Goal: Task Accomplishment & Management: Complete application form

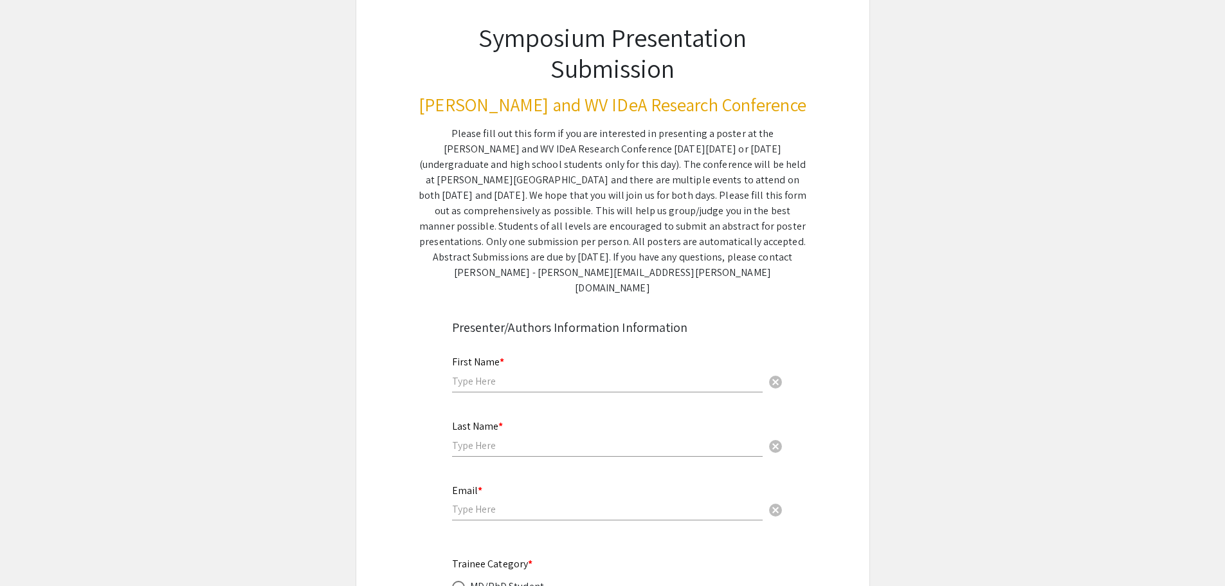
scroll to position [193, 0]
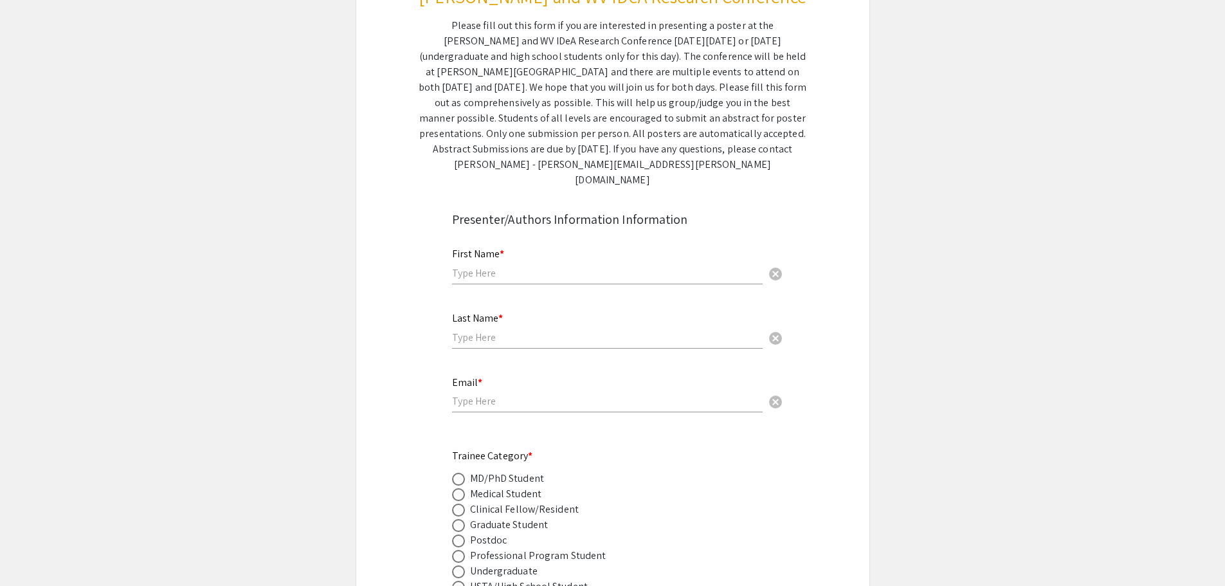
click at [580, 266] on input "text" at bounding box center [607, 273] width 311 height 14
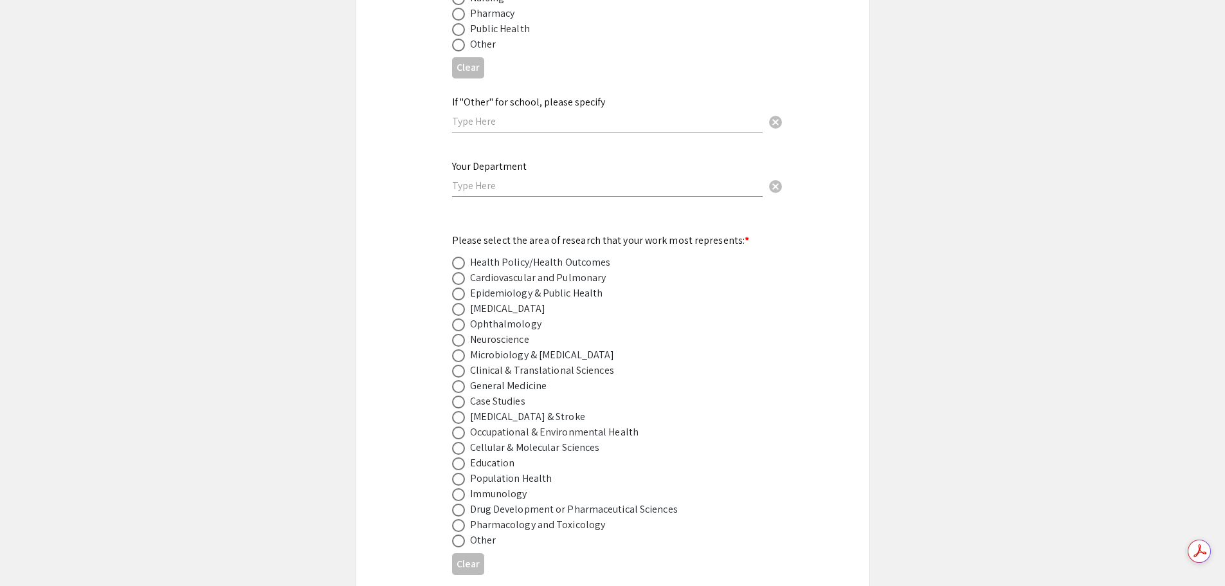
scroll to position [0, 0]
click at [504, 194] on div "Your Department cancel This field is required." at bounding box center [612, 185] width 341 height 54
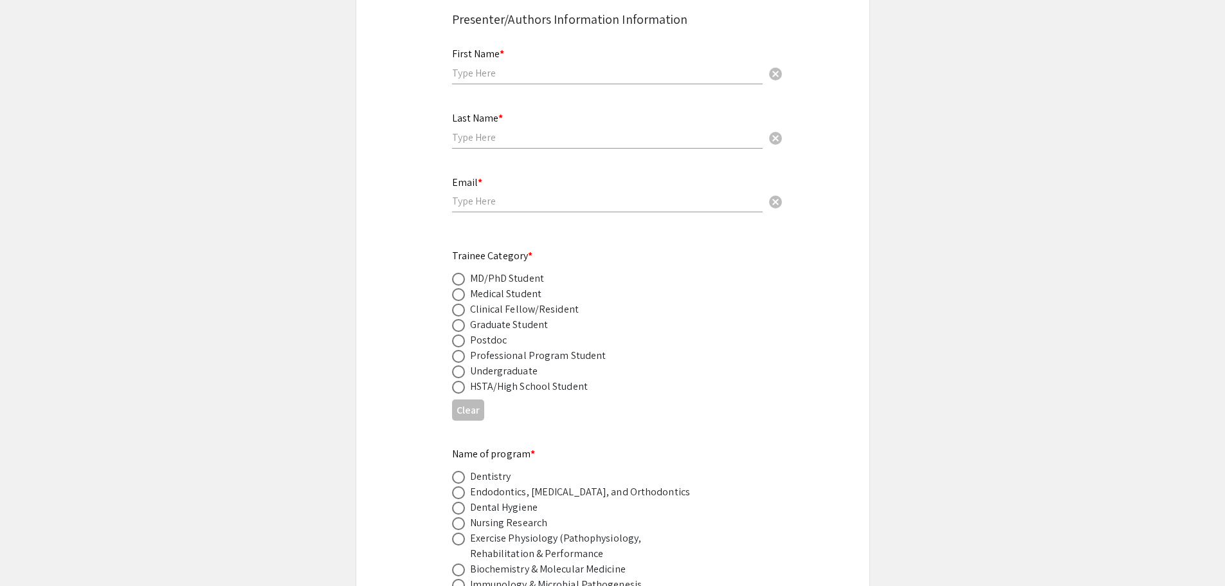
scroll to position [262, 0]
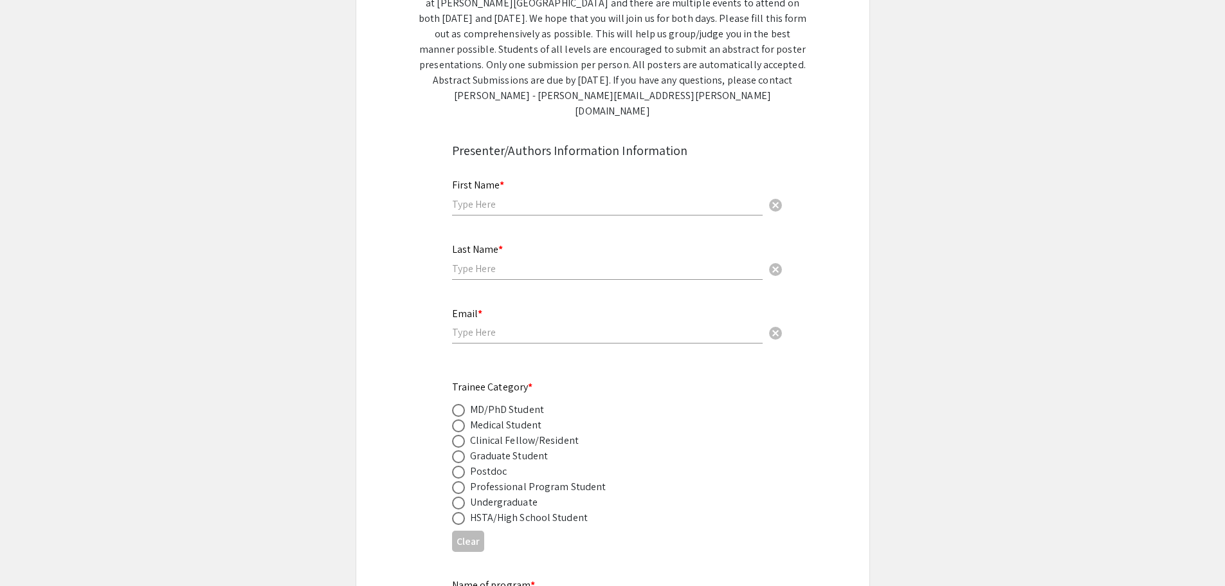
click at [538, 175] on div "First Name * cancel" at bounding box center [607, 191] width 311 height 49
type input "[PERSON_NAME]"
click at [559, 262] on input "text" at bounding box center [607, 269] width 311 height 14
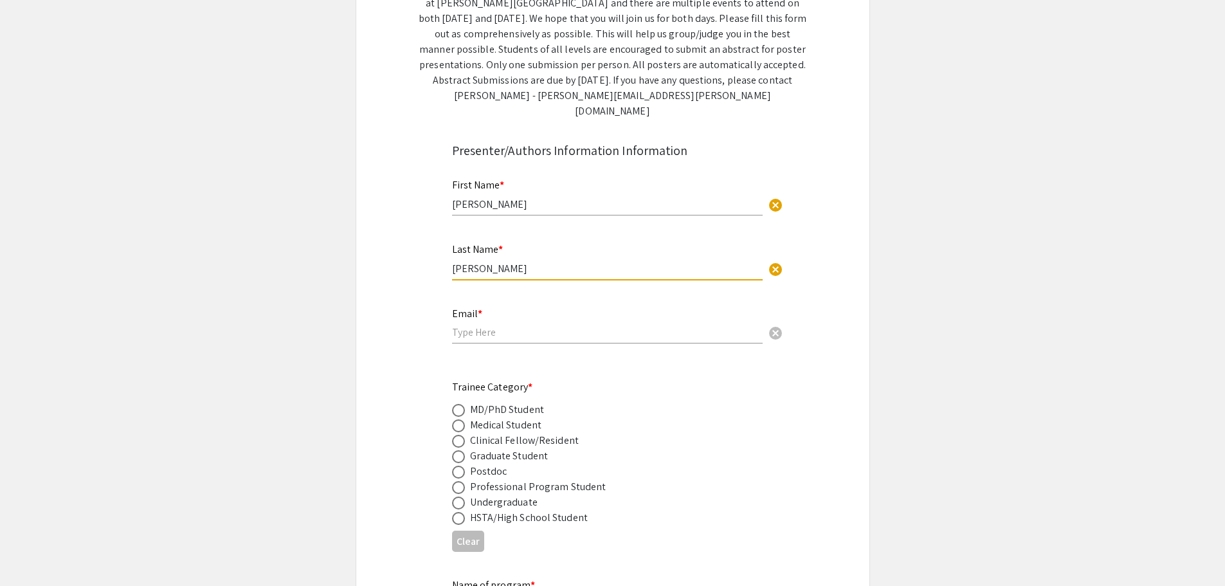
type input "[PERSON_NAME]"
click at [545, 325] on input "email" at bounding box center [607, 332] width 311 height 14
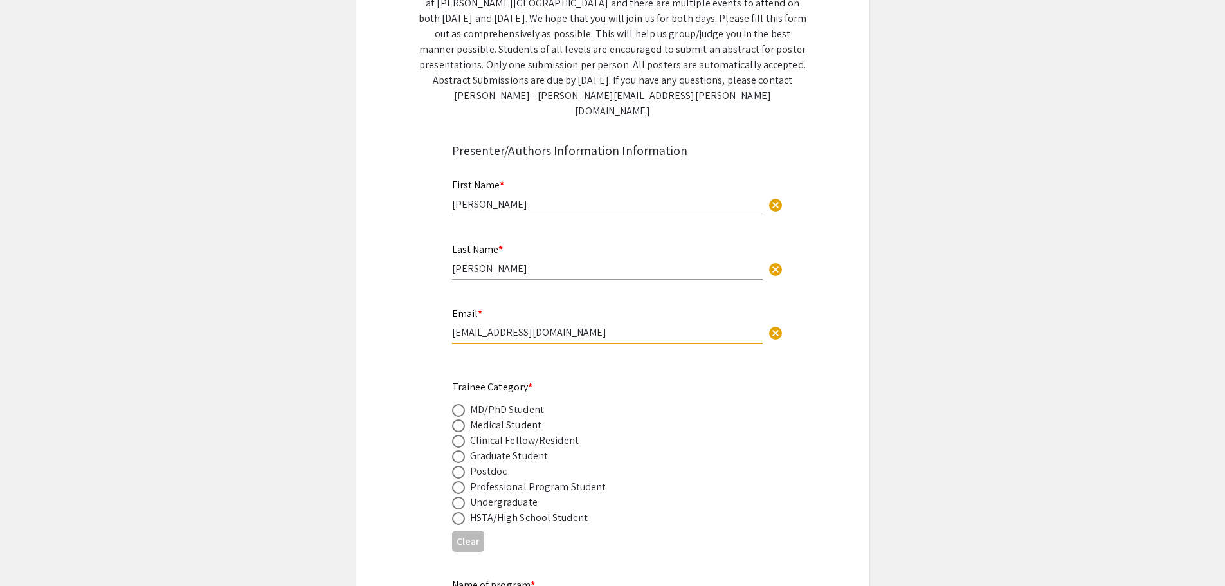
type input "[EMAIL_ADDRESS][DOMAIN_NAME]"
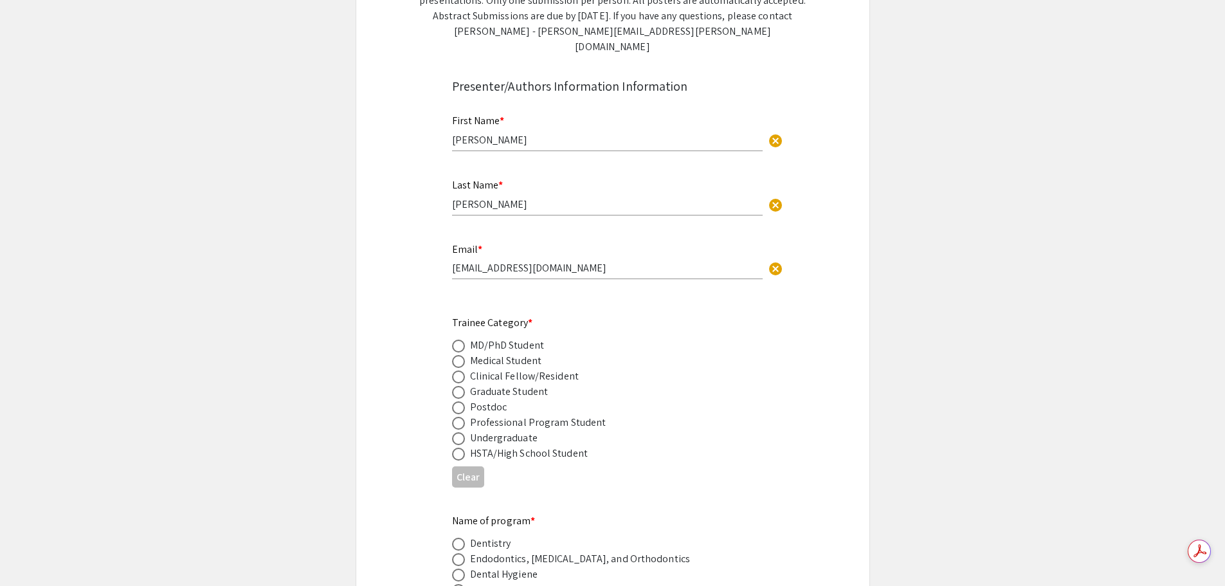
scroll to position [0, 0]
click at [462, 386] on span at bounding box center [458, 392] width 13 height 13
click at [462, 386] on input "radio" at bounding box center [458, 392] width 13 height 13
radio input "true"
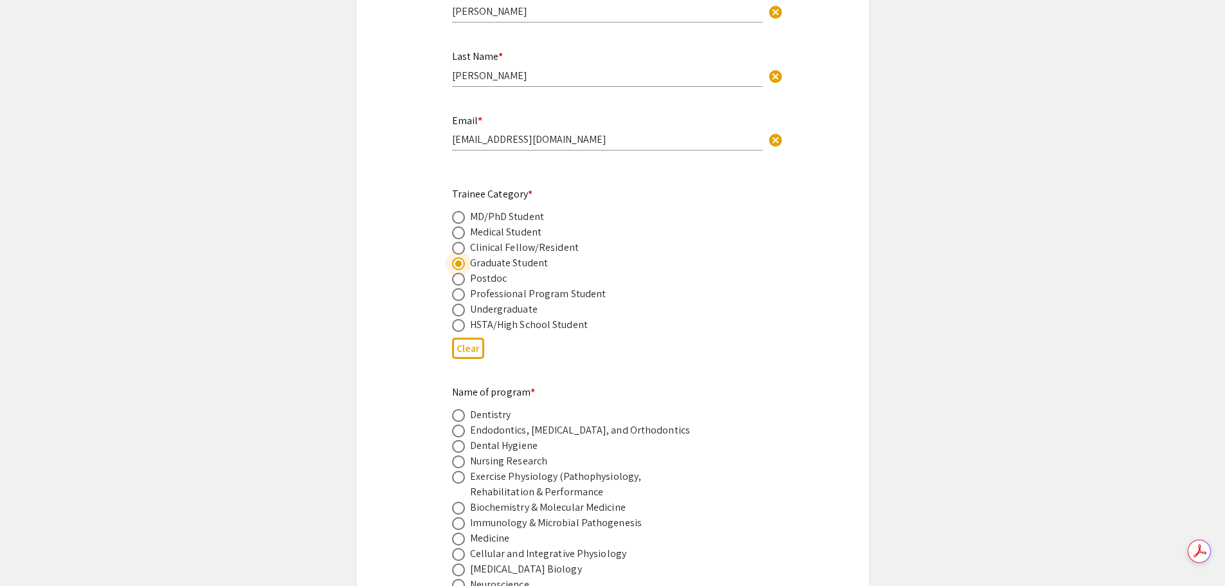
scroll to position [648, 0]
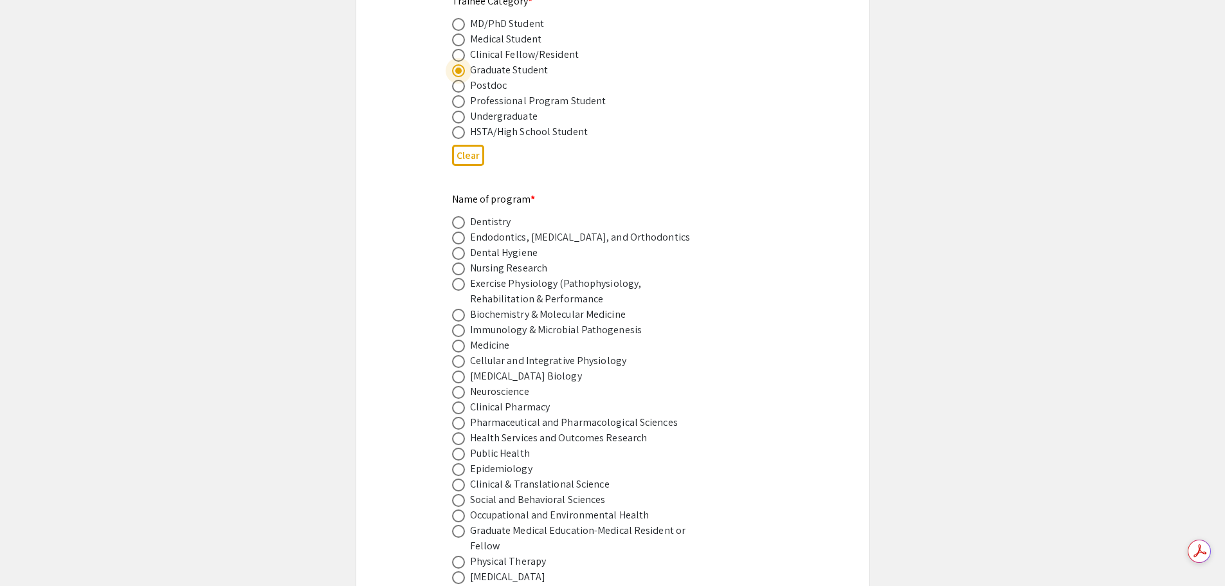
click at [461, 370] on span at bounding box center [458, 376] width 13 height 13
click at [461, 370] on input "radio" at bounding box center [458, 376] width 13 height 13
radio input "true"
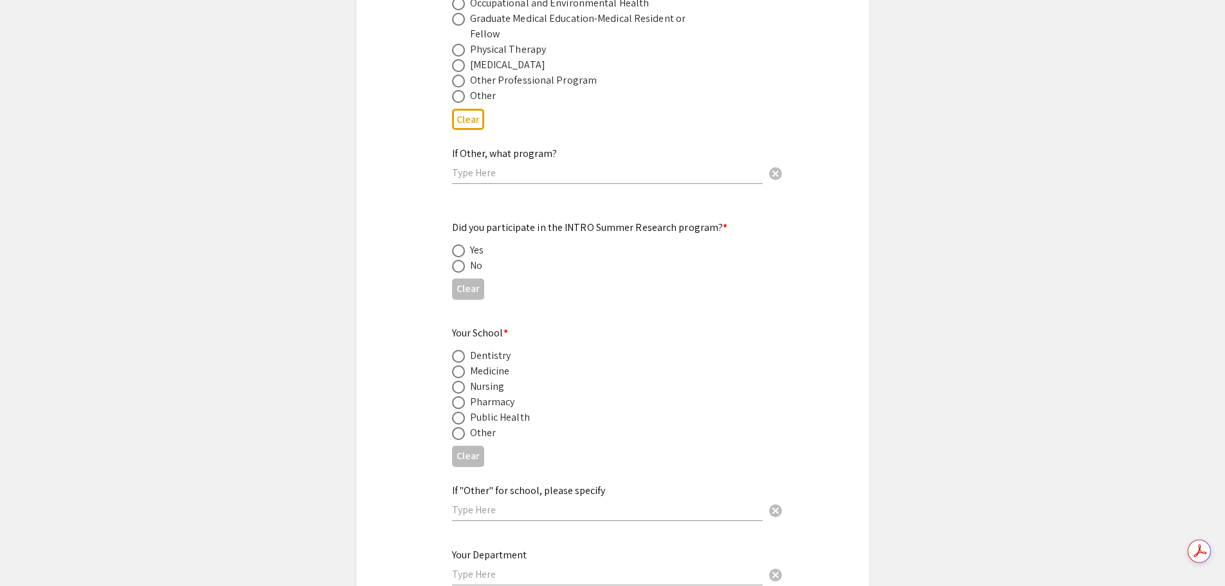
scroll to position [1162, 0]
click at [458, 264] on span at bounding box center [458, 264] width 0 height 0
click at [459, 257] on input "radio" at bounding box center [458, 263] width 13 height 13
radio input "true"
click at [456, 363] on span at bounding box center [458, 369] width 13 height 13
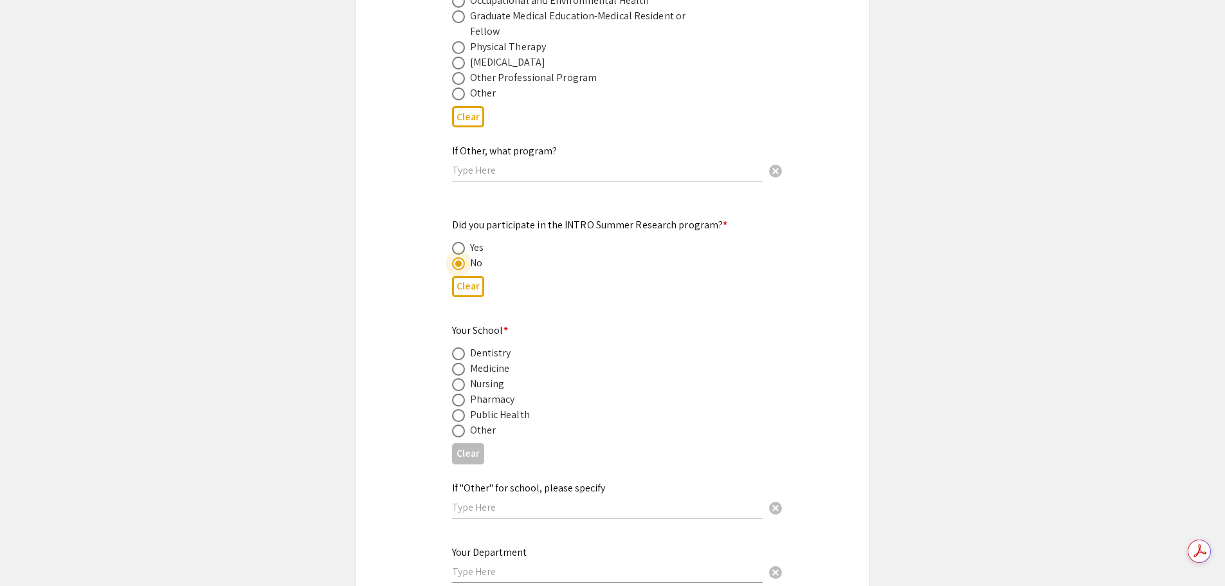
click at [456, 363] on input "radio" at bounding box center [458, 369] width 13 height 13
radio input "true"
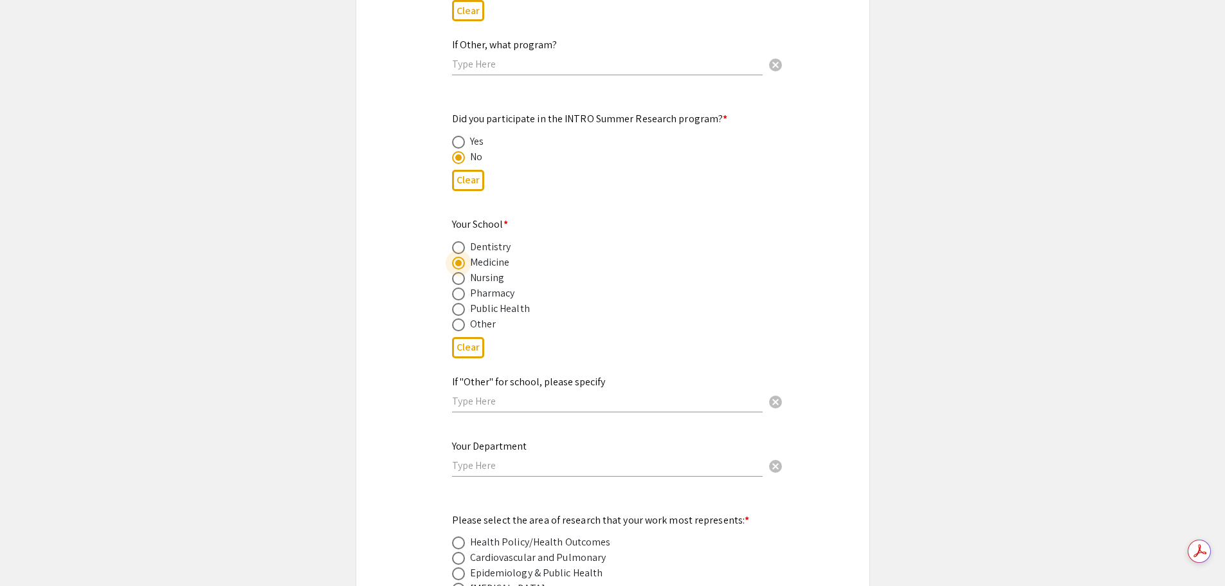
scroll to position [1291, 0]
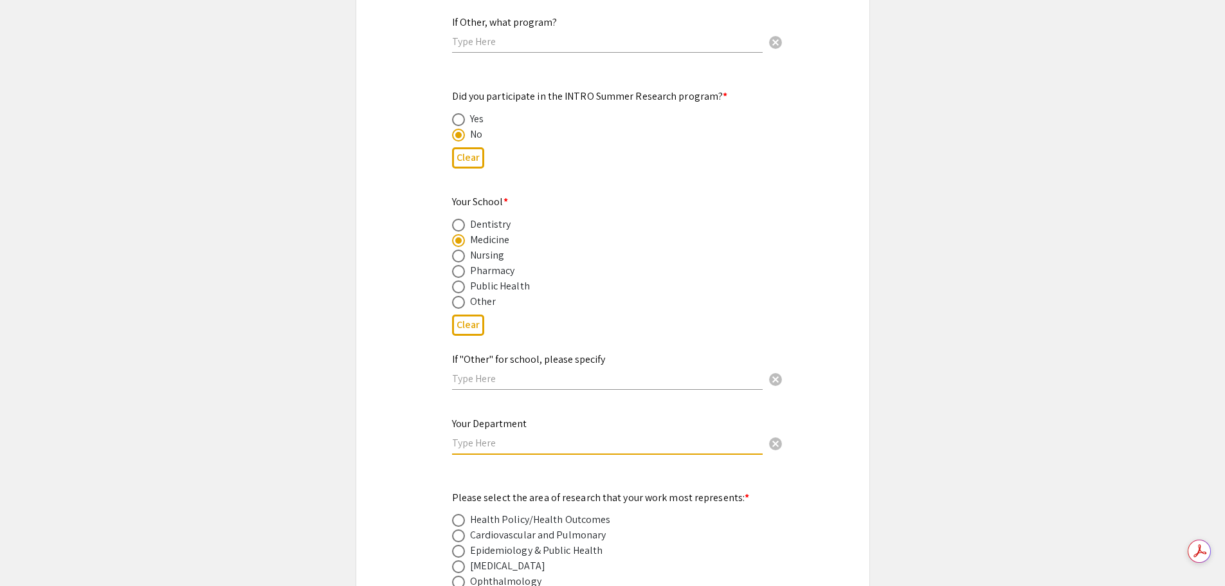
click at [550, 436] on input "text" at bounding box center [607, 443] width 311 height 14
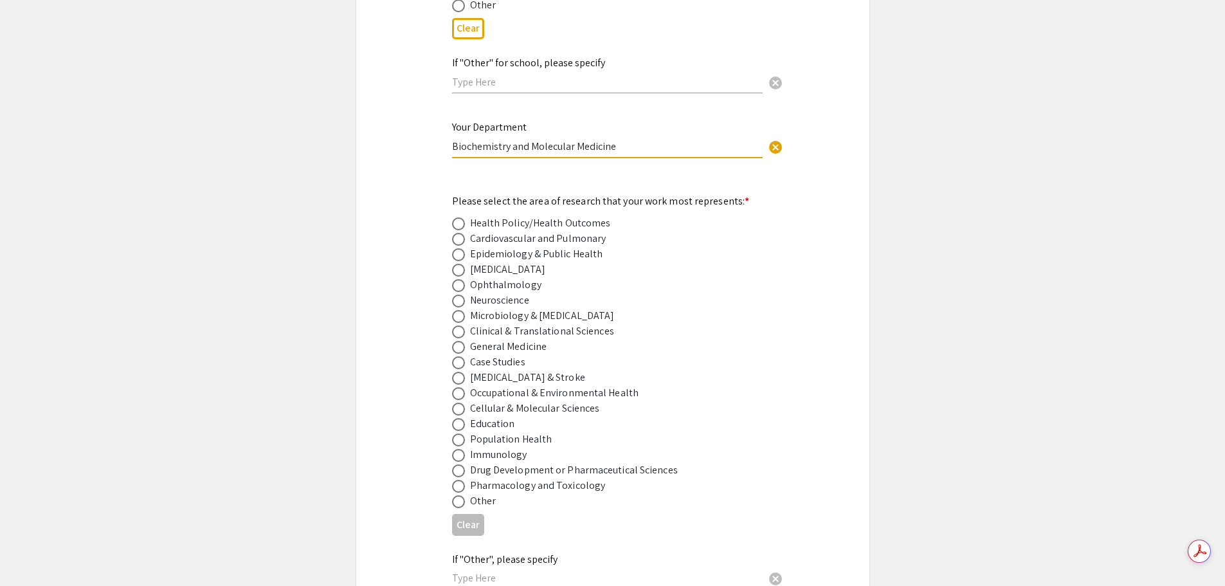
scroll to position [1612, 0]
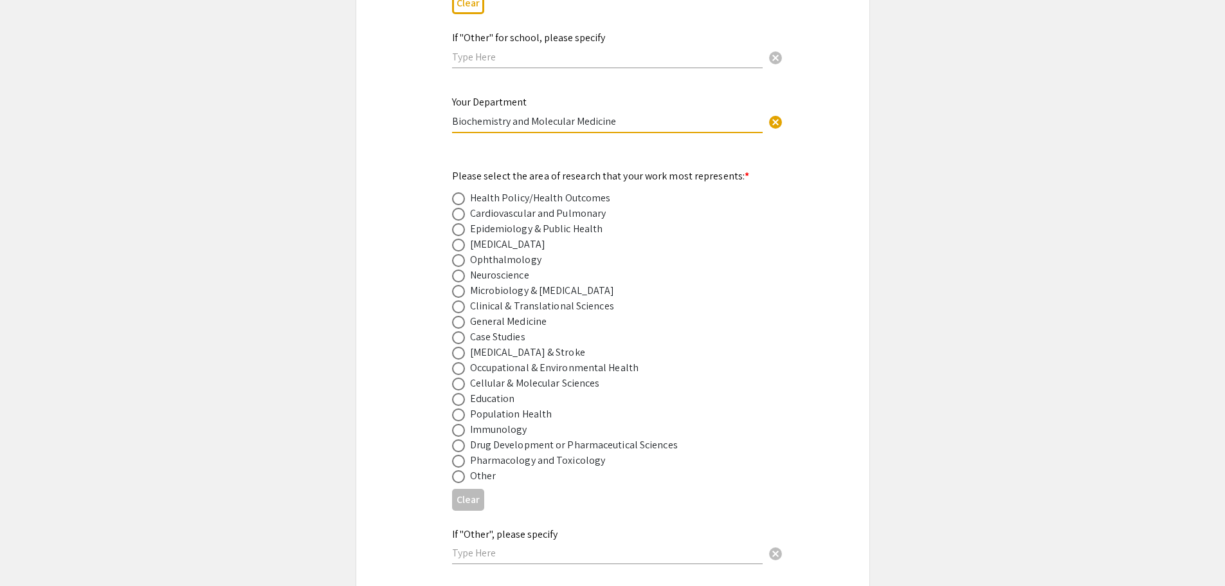
type input "Biochemistry and Molecular Medicine"
click at [461, 239] on span at bounding box center [458, 245] width 13 height 13
click at [461, 239] on input "radio" at bounding box center [458, 245] width 13 height 13
radio input "true"
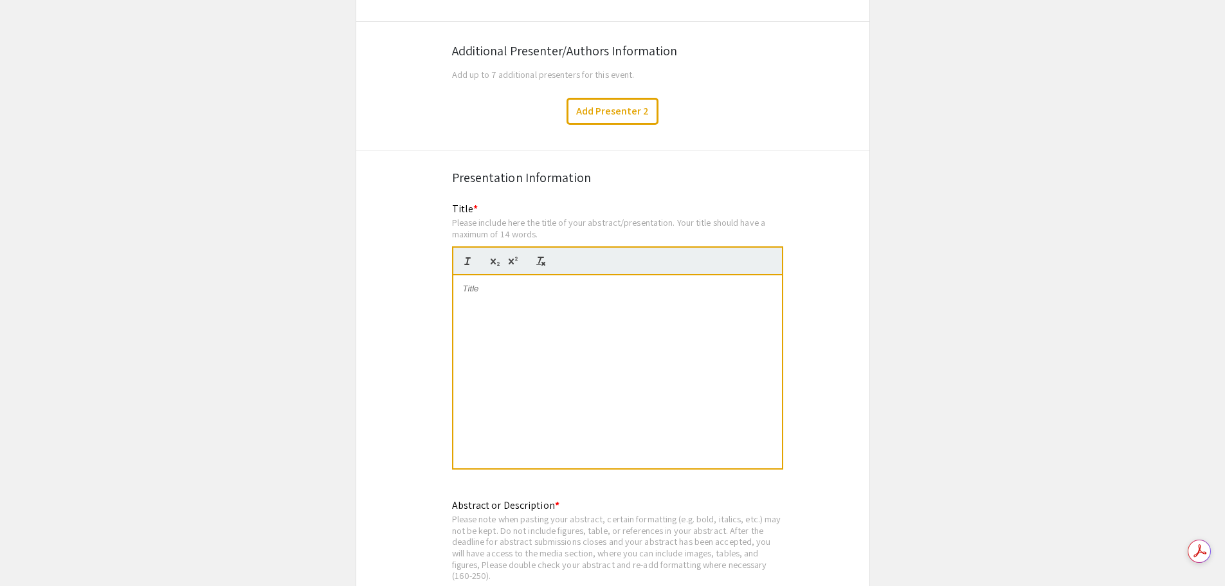
scroll to position [0, 0]
click at [531, 303] on div at bounding box center [617, 371] width 329 height 193
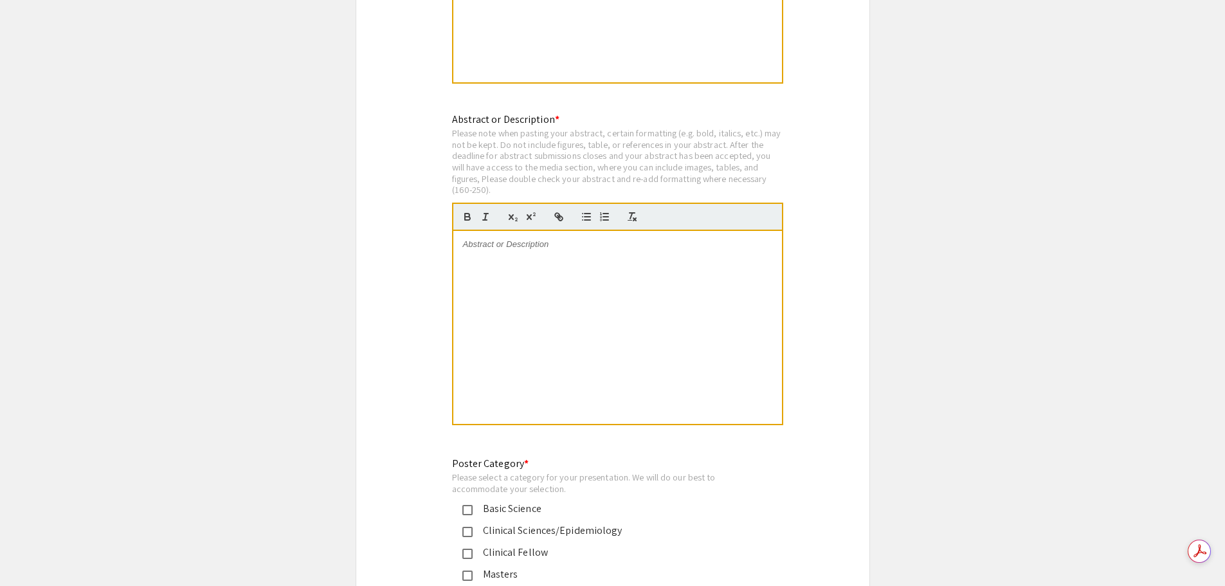
click at [574, 255] on div at bounding box center [617, 327] width 329 height 193
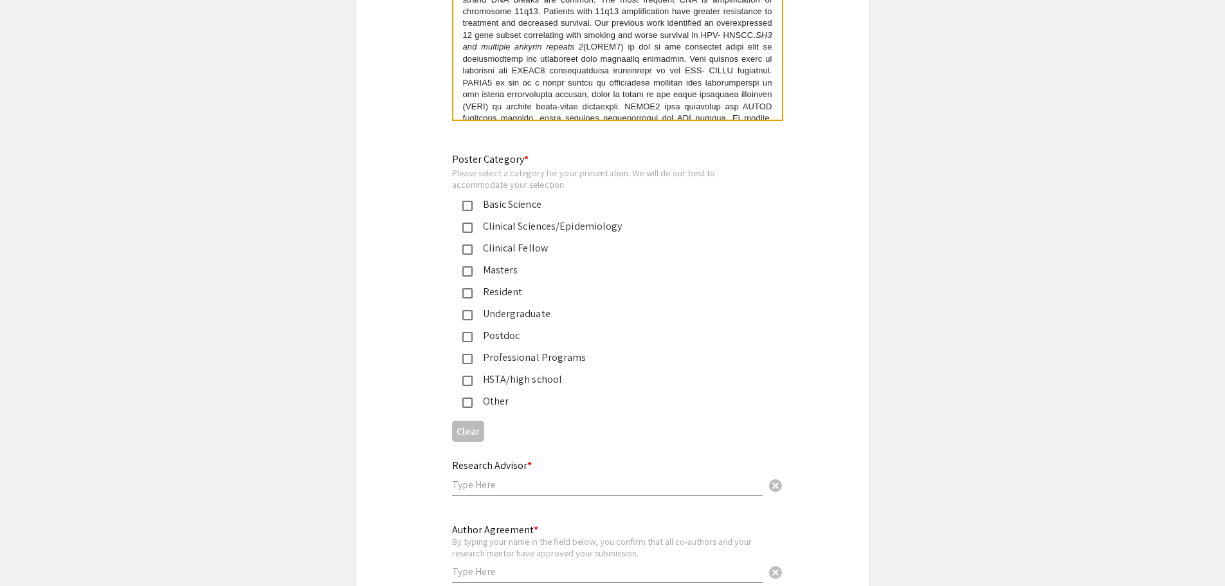
scroll to position [2899, 0]
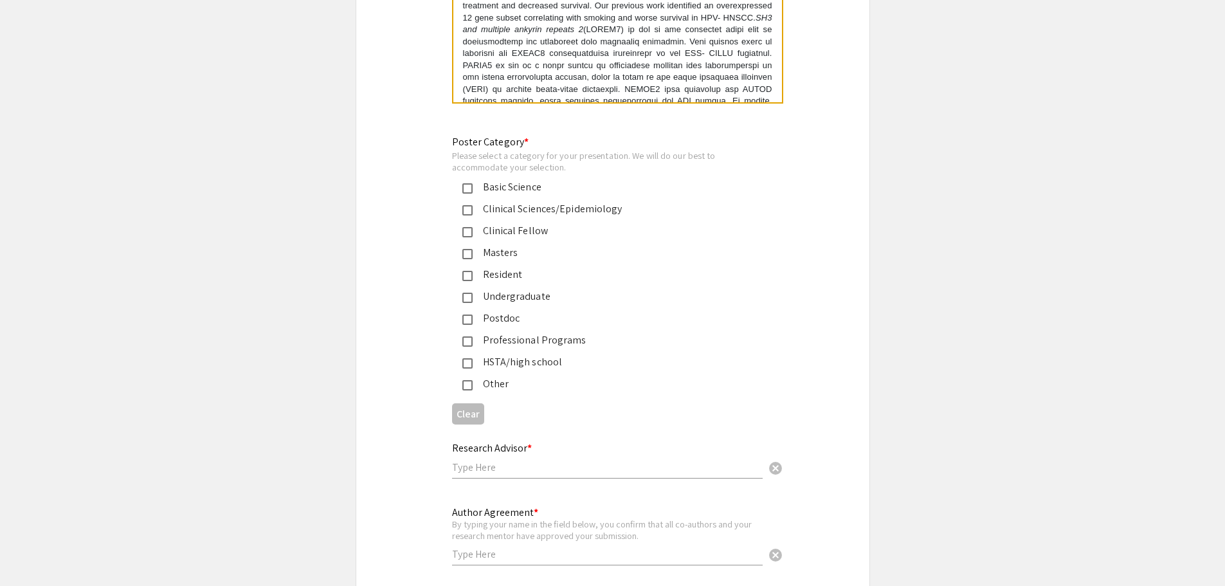
click at [466, 183] on mat-pseudo-checkbox at bounding box center [467, 188] width 10 height 10
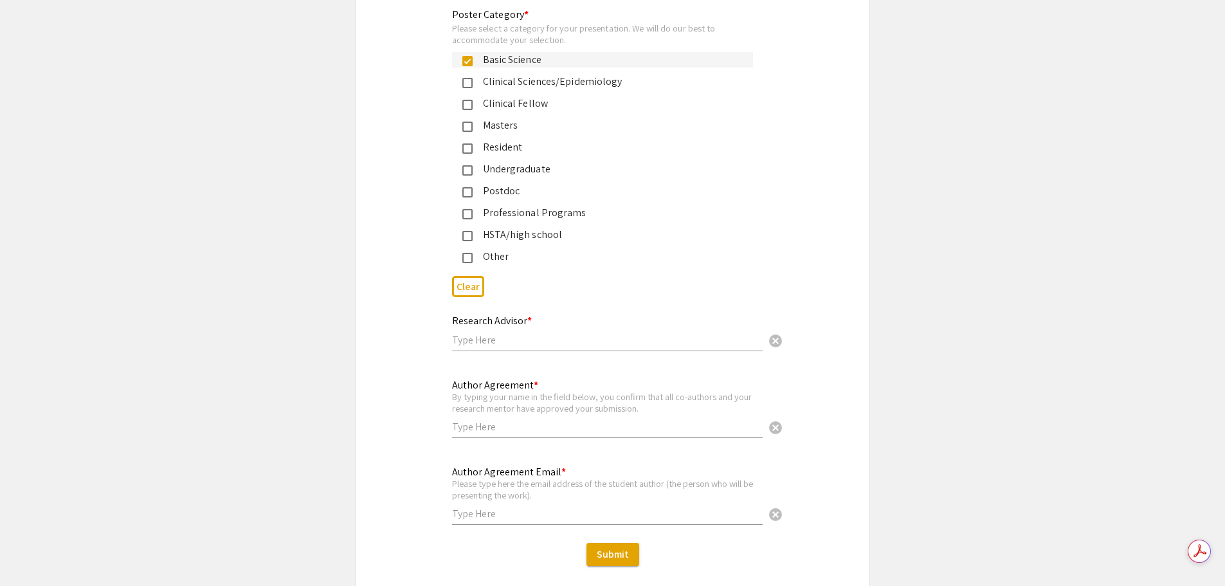
scroll to position [3027, 0]
click at [640, 332] on input "text" at bounding box center [607, 339] width 311 height 14
type input "[PERSON_NAME]"
click at [665, 419] on input "text" at bounding box center [607, 426] width 311 height 14
type input "[PERSON_NAME]"
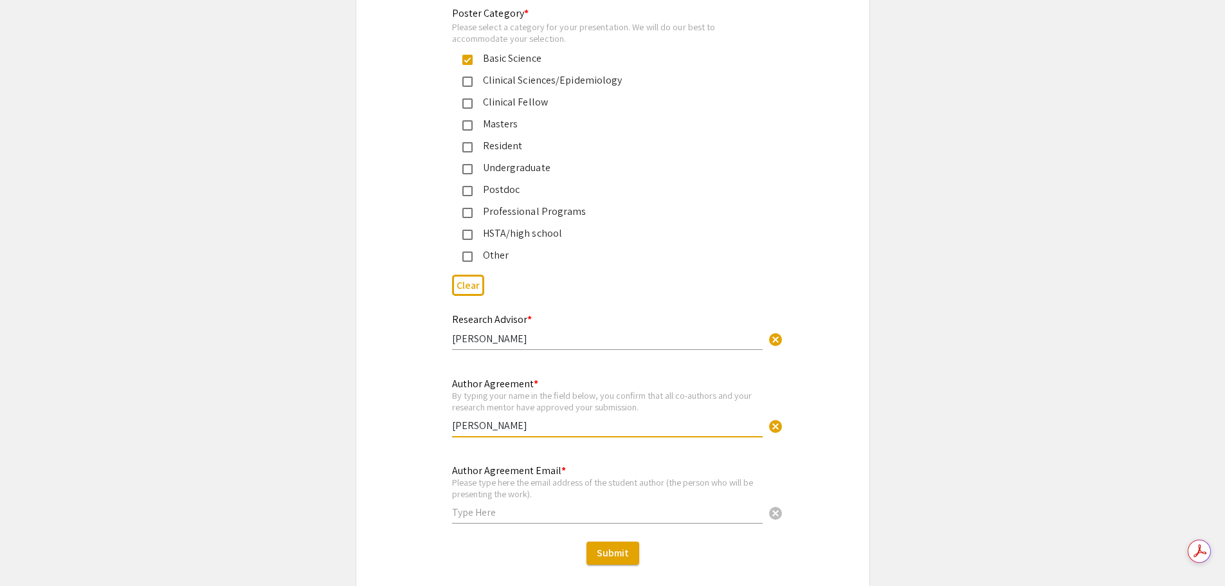
click at [609, 506] on input "text" at bounding box center [607, 513] width 311 height 14
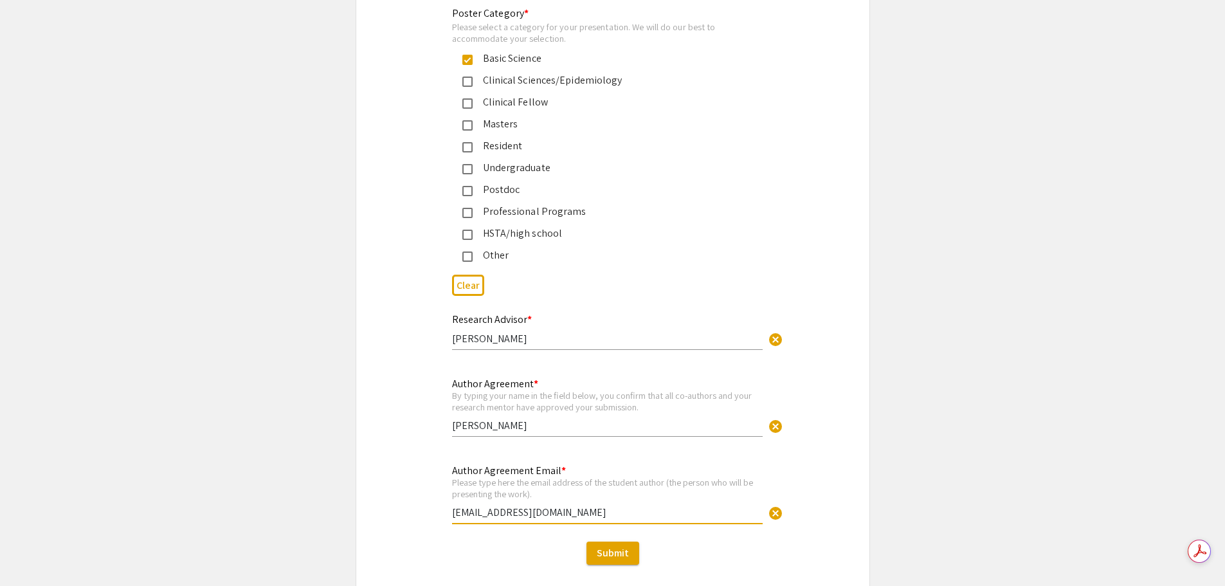
type input "[EMAIL_ADDRESS][DOMAIN_NAME]"
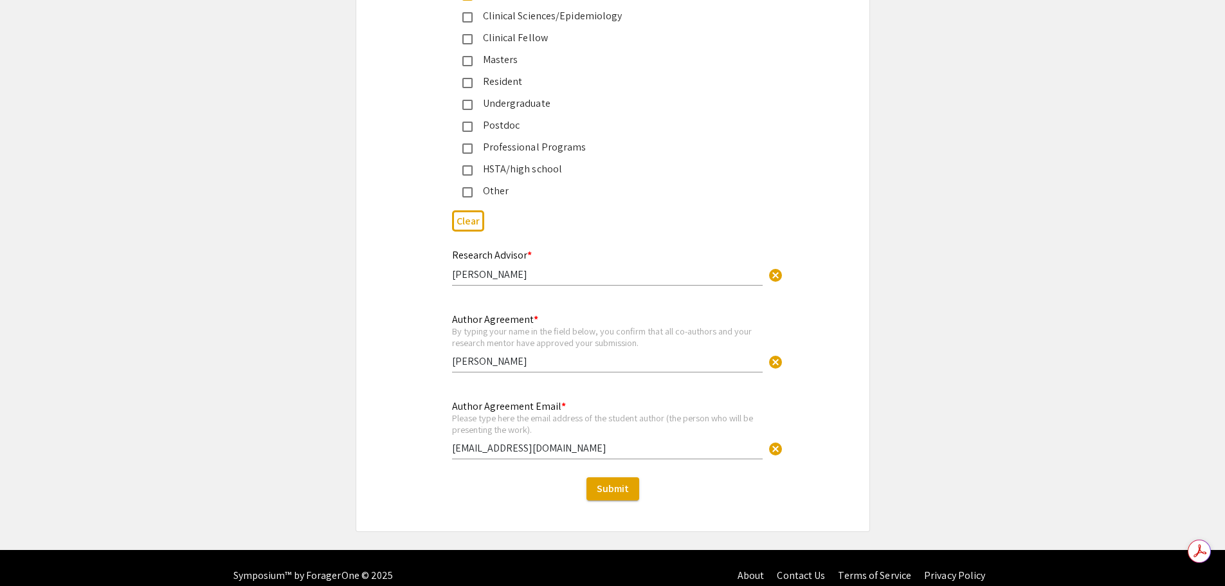
scroll to position [0, 0]
click at [623, 481] on button "Submit" at bounding box center [613, 488] width 53 height 23
